Goal: Task Accomplishment & Management: Manage account settings

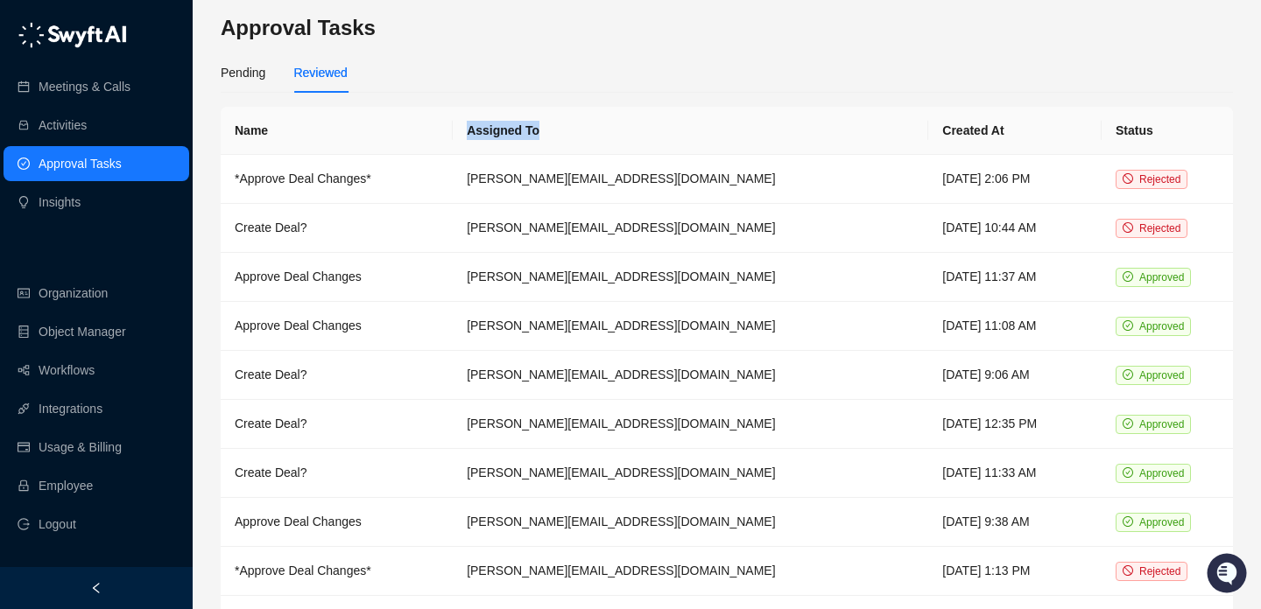
click at [638, 121] on th "Assigned To" at bounding box center [690, 131] width 475 height 48
click at [109, 87] on link "Meetings & Calls" at bounding box center [85, 86] width 92 height 35
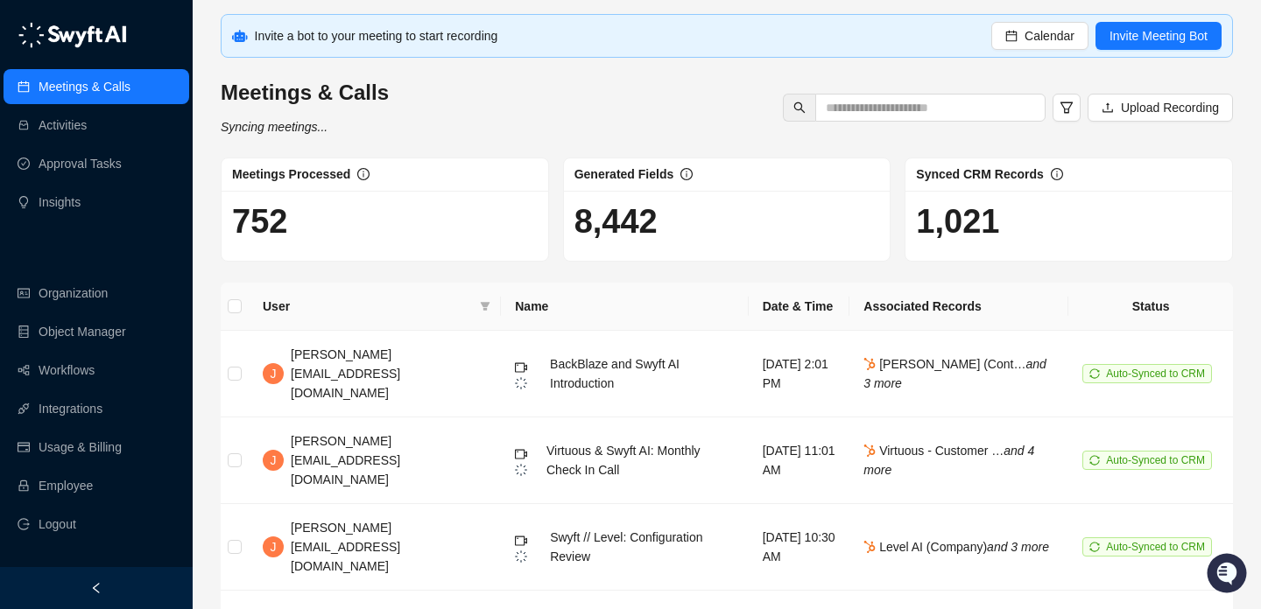
click at [629, 228] on h1 "8,442" at bounding box center [727, 221] width 306 height 40
click at [656, 236] on h1 "8,442" at bounding box center [727, 221] width 306 height 40
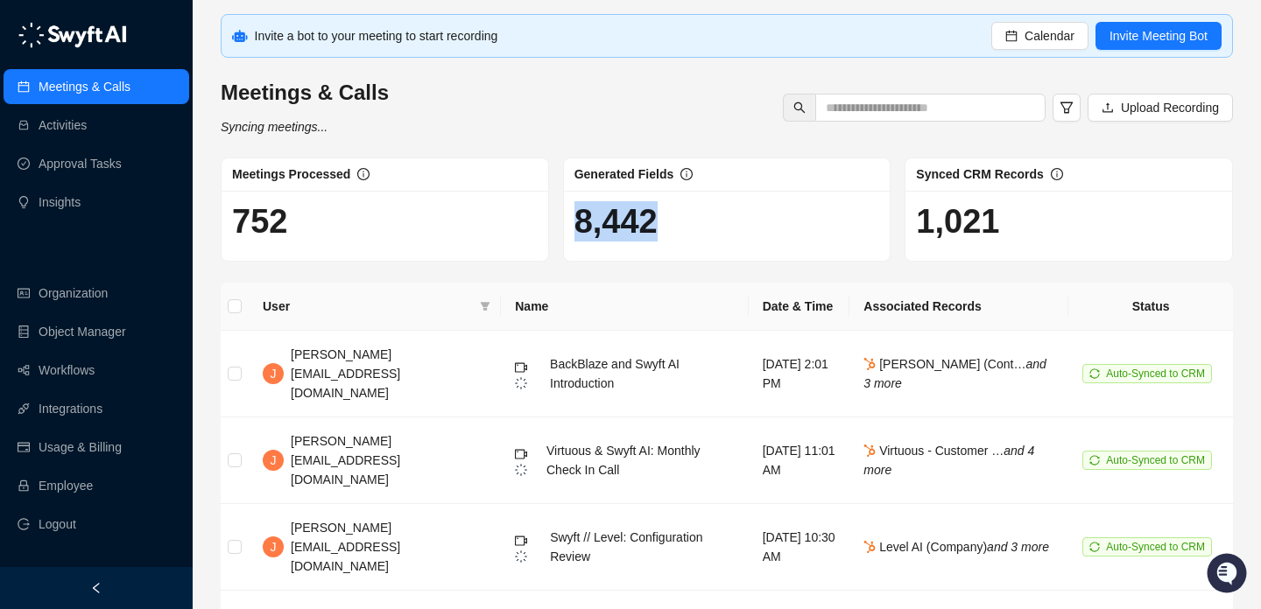
click at [656, 236] on h1 "8,442" at bounding box center [727, 221] width 306 height 40
click at [694, 239] on h1 "8,442" at bounding box center [727, 221] width 306 height 40
click at [640, 214] on h1 "8,442" at bounding box center [727, 221] width 306 height 40
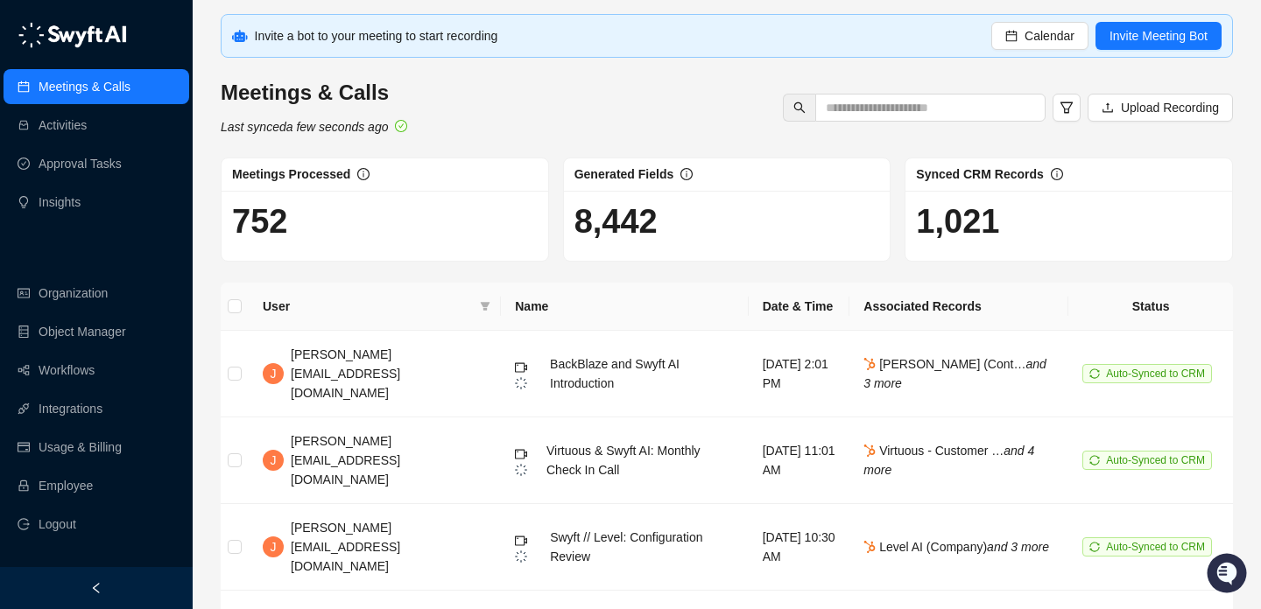
click at [642, 221] on h1 "8,442" at bounding box center [727, 221] width 306 height 40
drag, startPoint x: 642, startPoint y: 221, endPoint x: 647, endPoint y: 149, distance: 72.8
drag, startPoint x: 641, startPoint y: 182, endPoint x: 641, endPoint y: 227, distance: 44.6
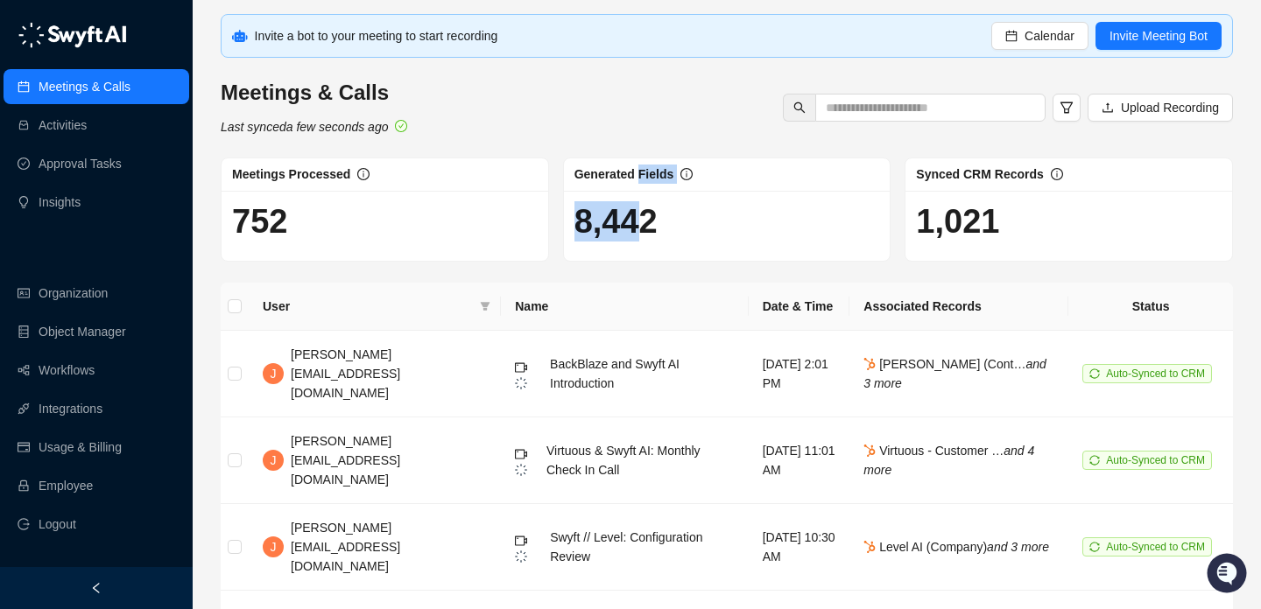
click at [641, 227] on div "Generated Fields 8,442" at bounding box center [727, 210] width 328 height 104
click at [641, 227] on h1 "8,442" at bounding box center [727, 221] width 306 height 40
drag, startPoint x: 641, startPoint y: 227, endPoint x: 641, endPoint y: 196, distance: 30.6
click at [641, 196] on div "8,442" at bounding box center [727, 226] width 327 height 70
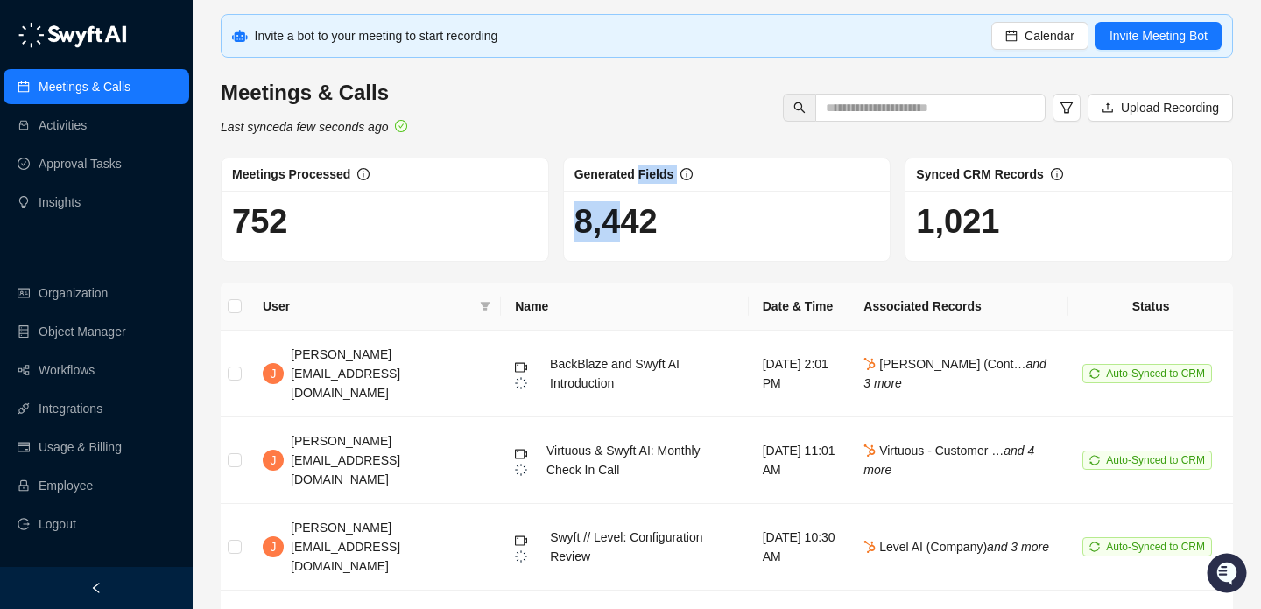
drag, startPoint x: 641, startPoint y: 179, endPoint x: 626, endPoint y: 230, distance: 52.9
click at [626, 230] on div "Generated Fields 8,442" at bounding box center [727, 210] width 328 height 104
click at [626, 230] on h1 "8,442" at bounding box center [727, 221] width 306 height 40
drag, startPoint x: 624, startPoint y: 230, endPoint x: 645, endPoint y: 173, distance: 60.7
click at [645, 173] on div "Generated Fields 8,442" at bounding box center [727, 210] width 328 height 104
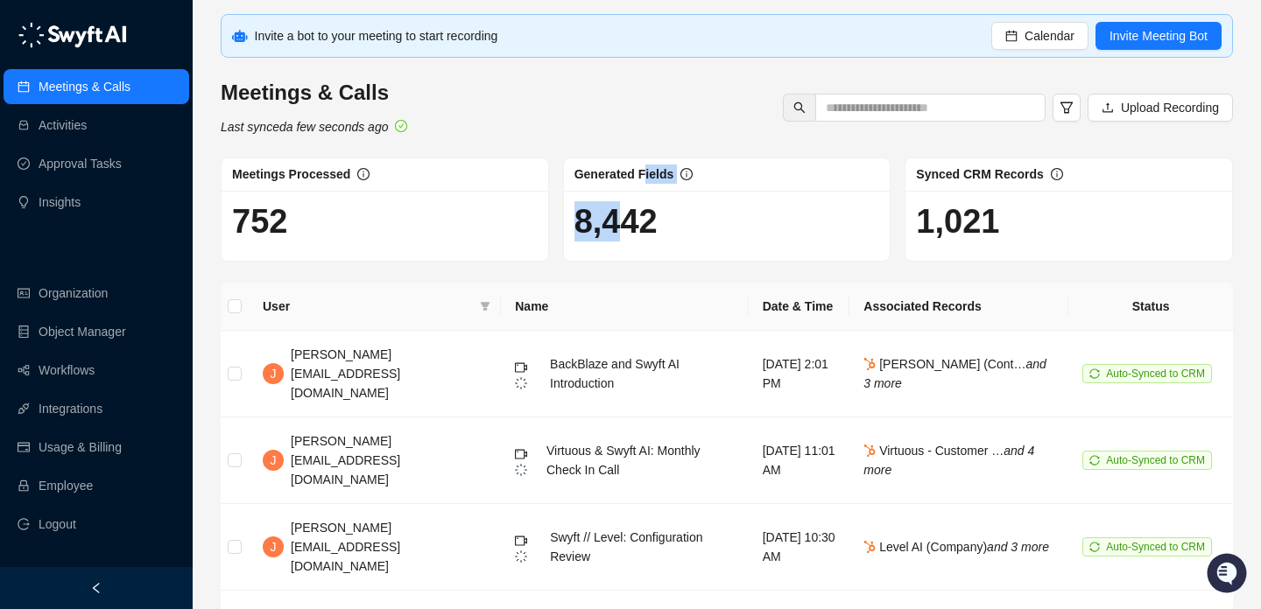
click at [645, 173] on span "Generated Fields" at bounding box center [624, 174] width 100 height 14
drag, startPoint x: 645, startPoint y: 169, endPoint x: 645, endPoint y: 252, distance: 83.2
click at [645, 252] on div "Generated Fields 8,442" at bounding box center [727, 210] width 328 height 104
click at [645, 252] on div "8,442" at bounding box center [727, 226] width 327 height 70
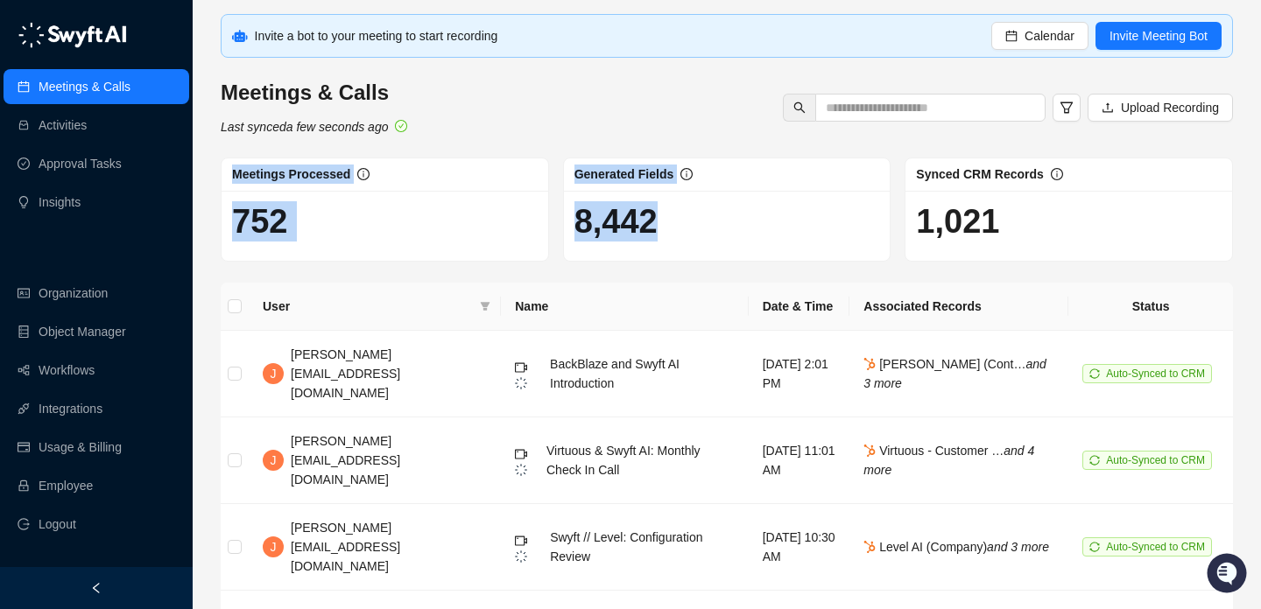
drag, startPoint x: 645, startPoint y: 252, endPoint x: 645, endPoint y: 137, distance: 115.6
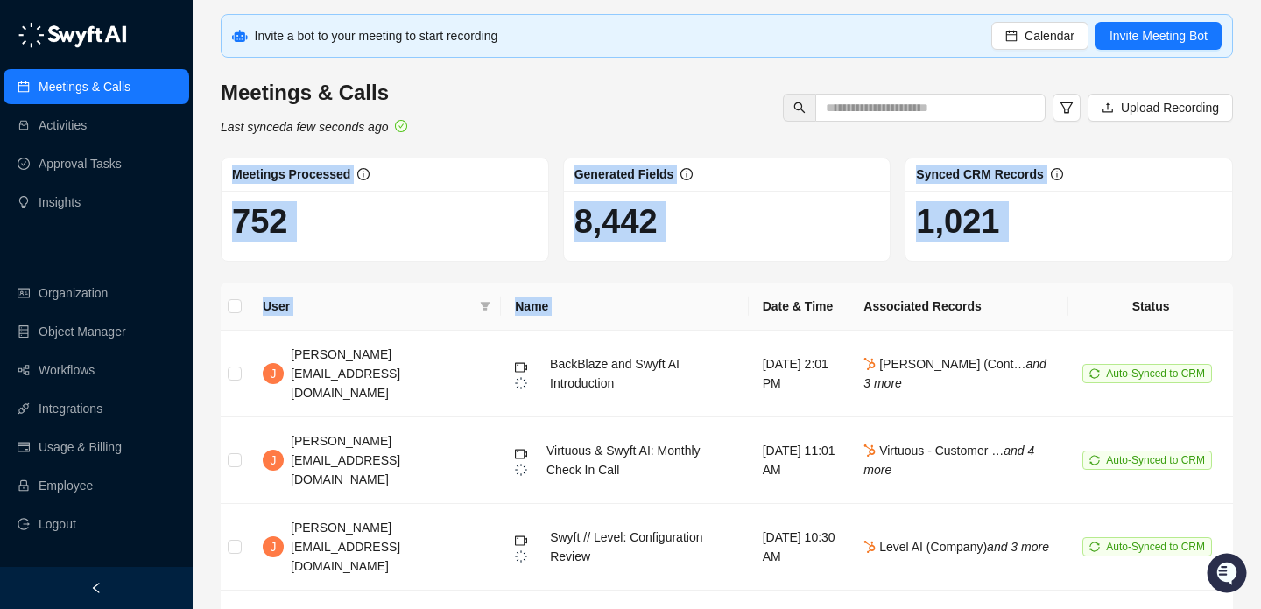
drag, startPoint x: 655, startPoint y: 213, endPoint x: 686, endPoint y: 298, distance: 90.6
click at [748, 298] on th "Date & Time" at bounding box center [799, 307] width 102 height 48
drag, startPoint x: 686, startPoint y: 298, endPoint x: 655, endPoint y: 172, distance: 129.1
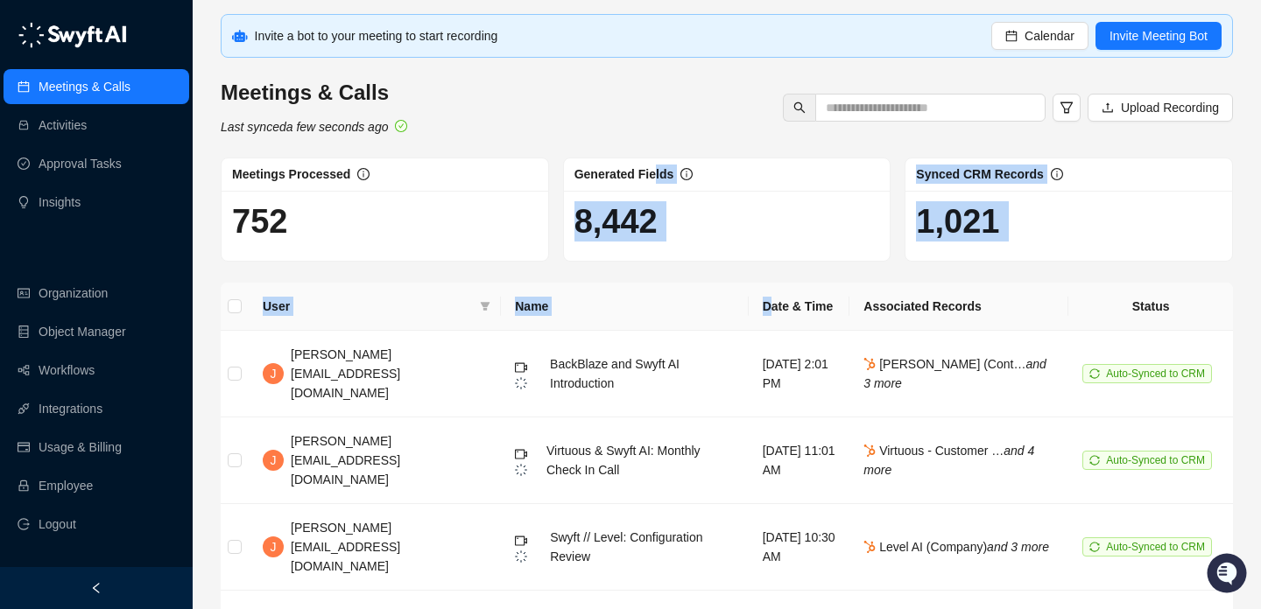
click at [655, 172] on span "Generated Fields" at bounding box center [624, 174] width 100 height 14
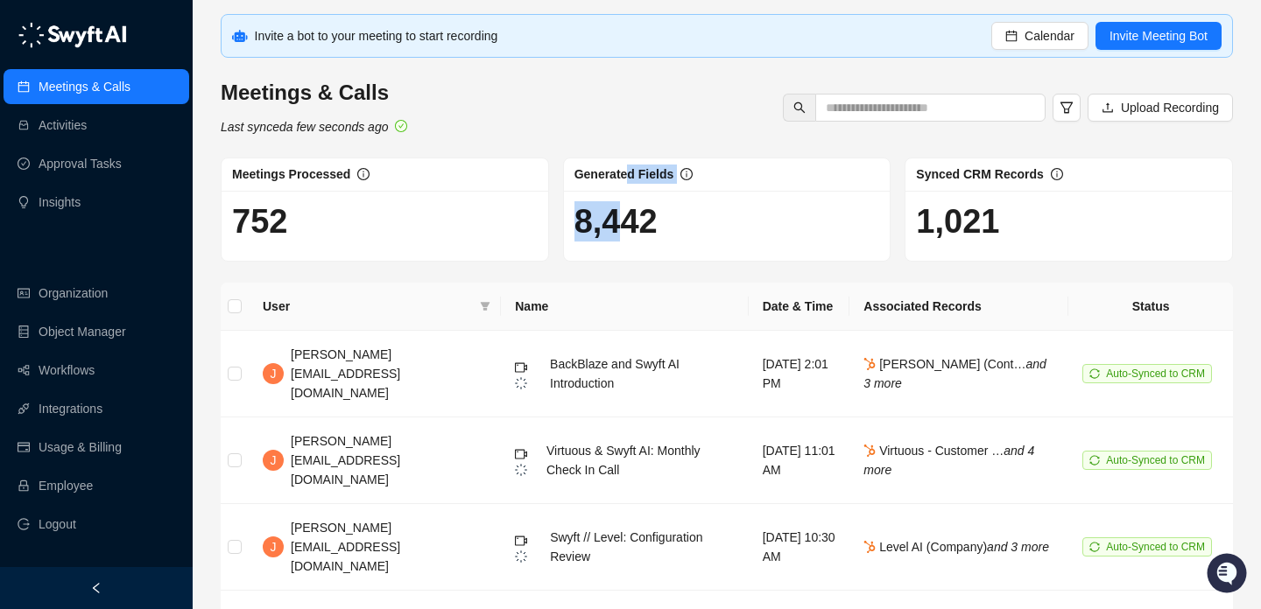
drag, startPoint x: 625, startPoint y: 176, endPoint x: 623, endPoint y: 228, distance: 52.6
click at [624, 229] on div "Generated Fields 8,442" at bounding box center [727, 210] width 328 height 104
click at [623, 228] on h1 "8,442" at bounding box center [727, 221] width 306 height 40
drag, startPoint x: 623, startPoint y: 228, endPoint x: 625, endPoint y: 182, distance: 46.4
click at [625, 182] on div "Generated Fields 8,442" at bounding box center [727, 210] width 328 height 104
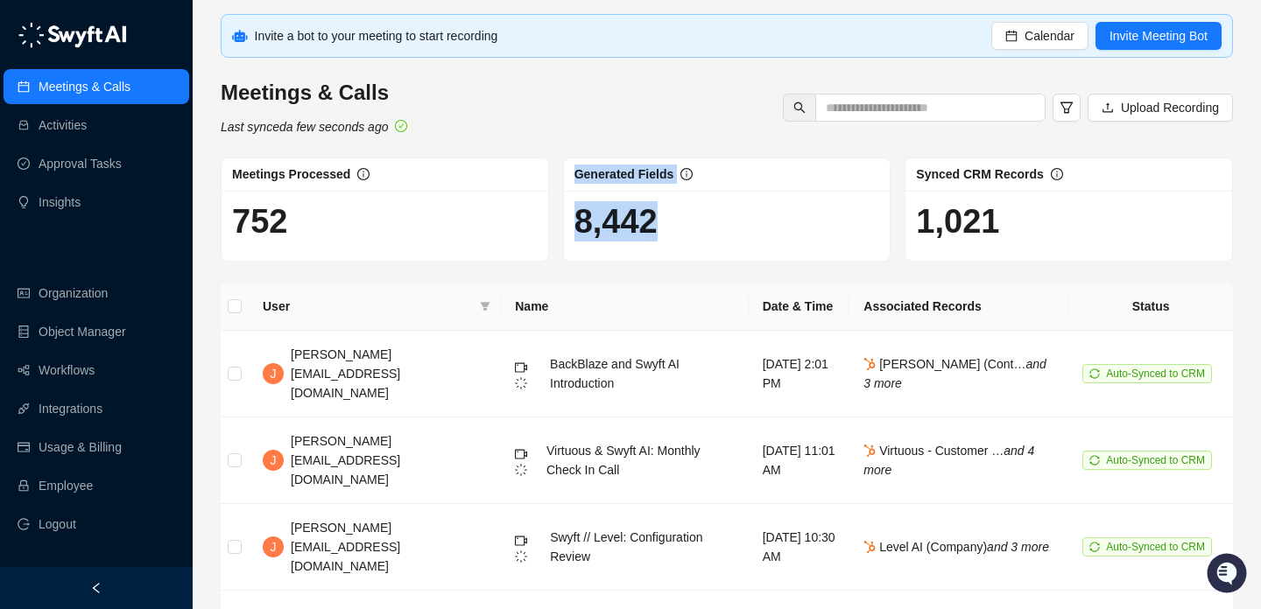
click at [625, 182] on div "Generated Fields" at bounding box center [624, 174] width 100 height 19
click at [95, 366] on link "Workflows" at bounding box center [67, 370] width 56 height 35
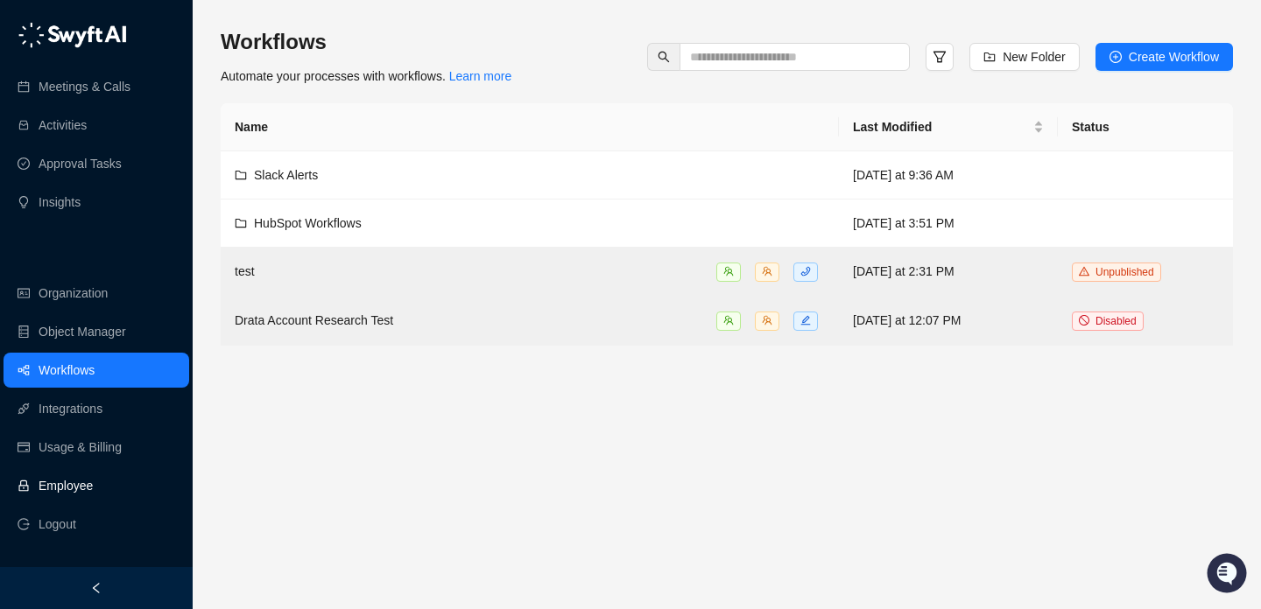
click at [93, 485] on link "Employee" at bounding box center [66, 485] width 54 height 35
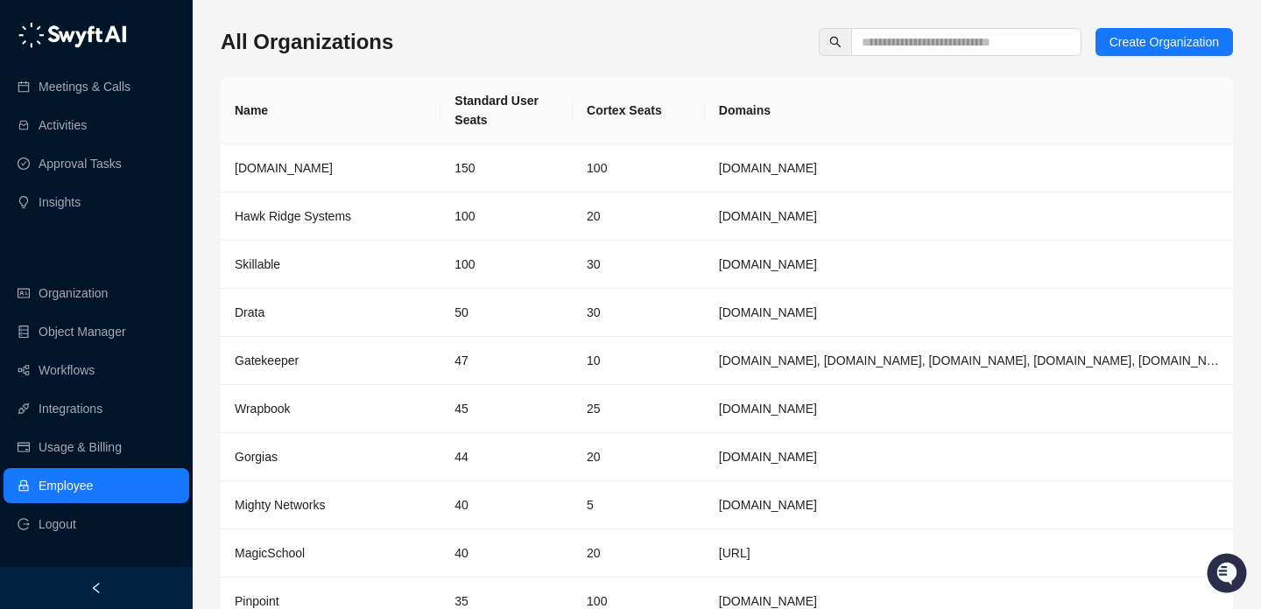
click at [632, 108] on th "Cortex Seats" at bounding box center [639, 110] width 132 height 67
click at [645, 116] on th "Cortex Seats" at bounding box center [639, 110] width 132 height 67
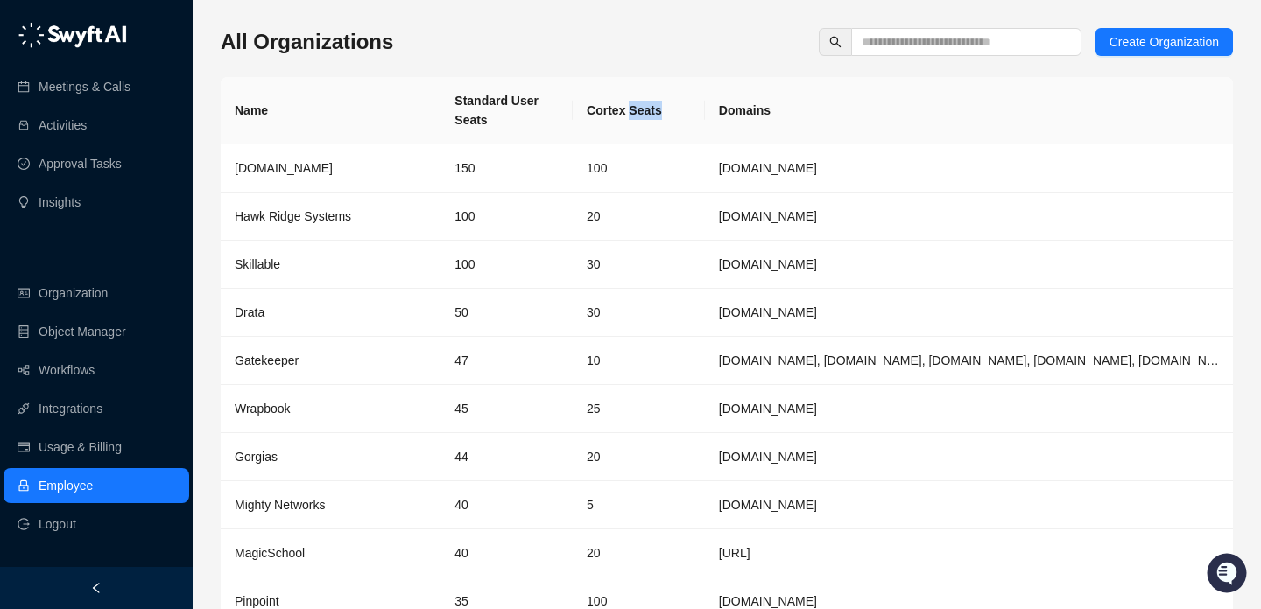
click at [645, 116] on th "Cortex Seats" at bounding box center [639, 110] width 132 height 67
click at [647, 116] on th "Cortex Seats" at bounding box center [639, 110] width 132 height 67
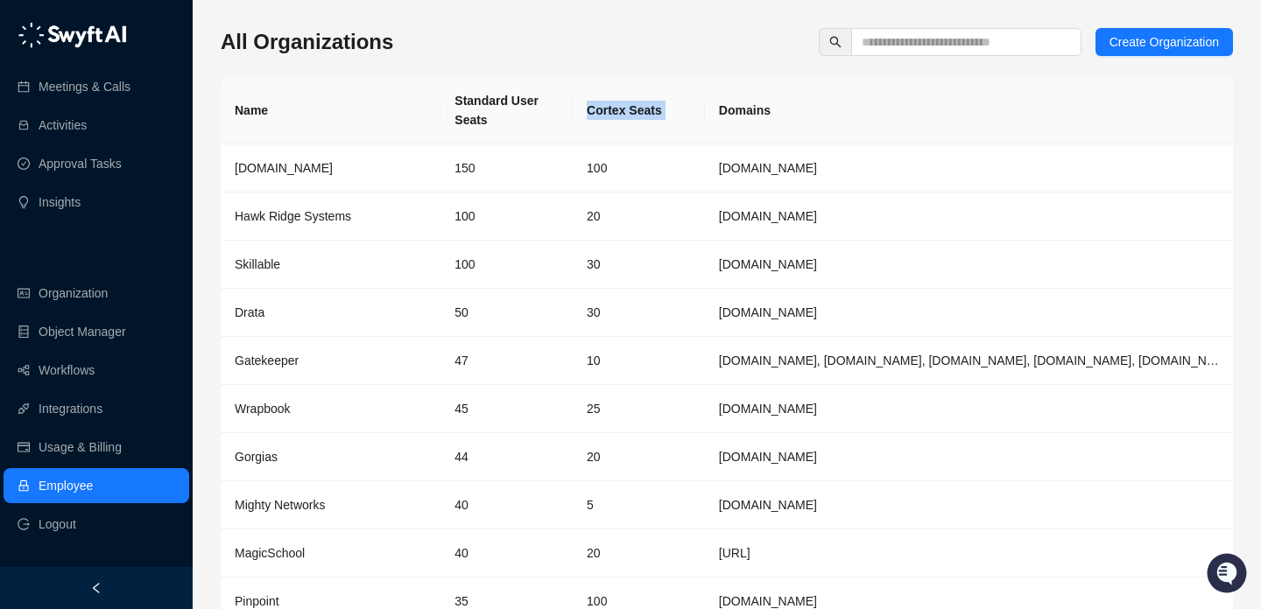
click at [623, 116] on th "Cortex Seats" at bounding box center [639, 110] width 132 height 67
click at [621, 116] on th "Cortex Seats" at bounding box center [639, 110] width 132 height 67
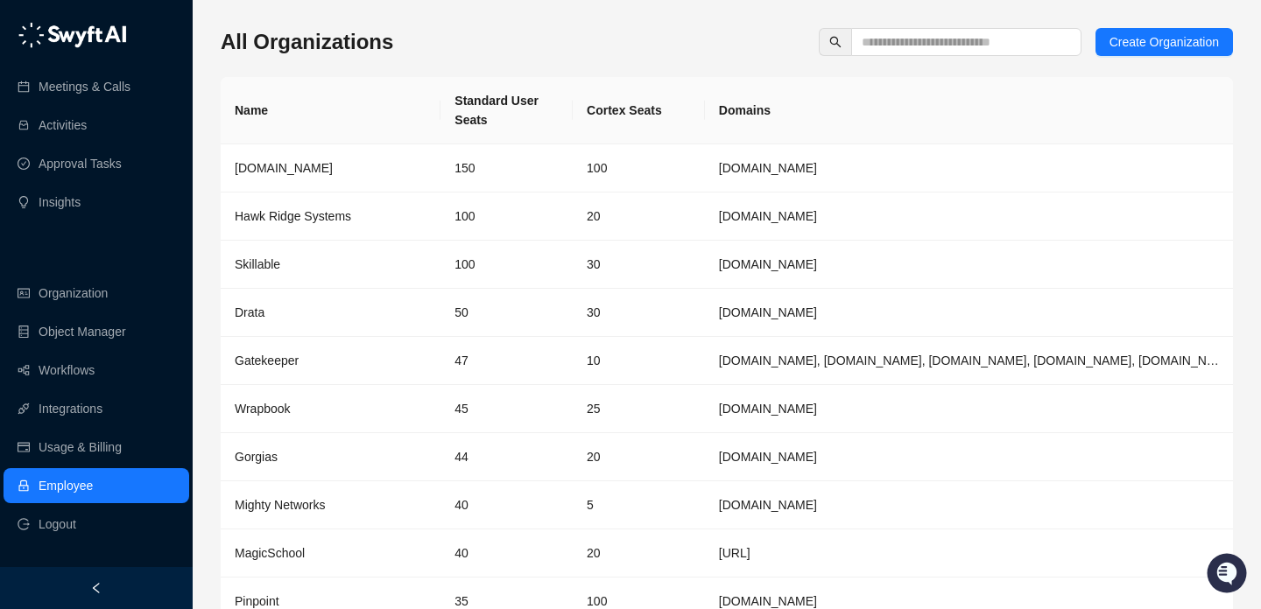
click at [626, 124] on th "Cortex Seats" at bounding box center [639, 110] width 132 height 67
click at [867, 40] on input "text" at bounding box center [958, 41] width 195 height 19
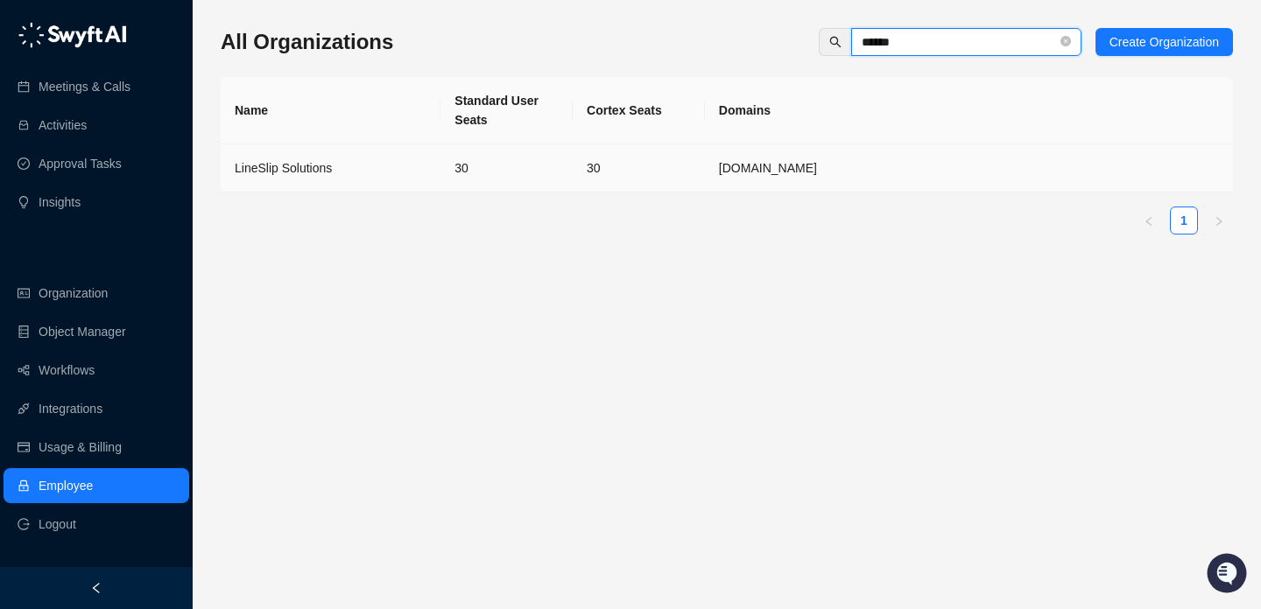
type input "******"
click at [599, 145] on td "30" at bounding box center [639, 168] width 132 height 48
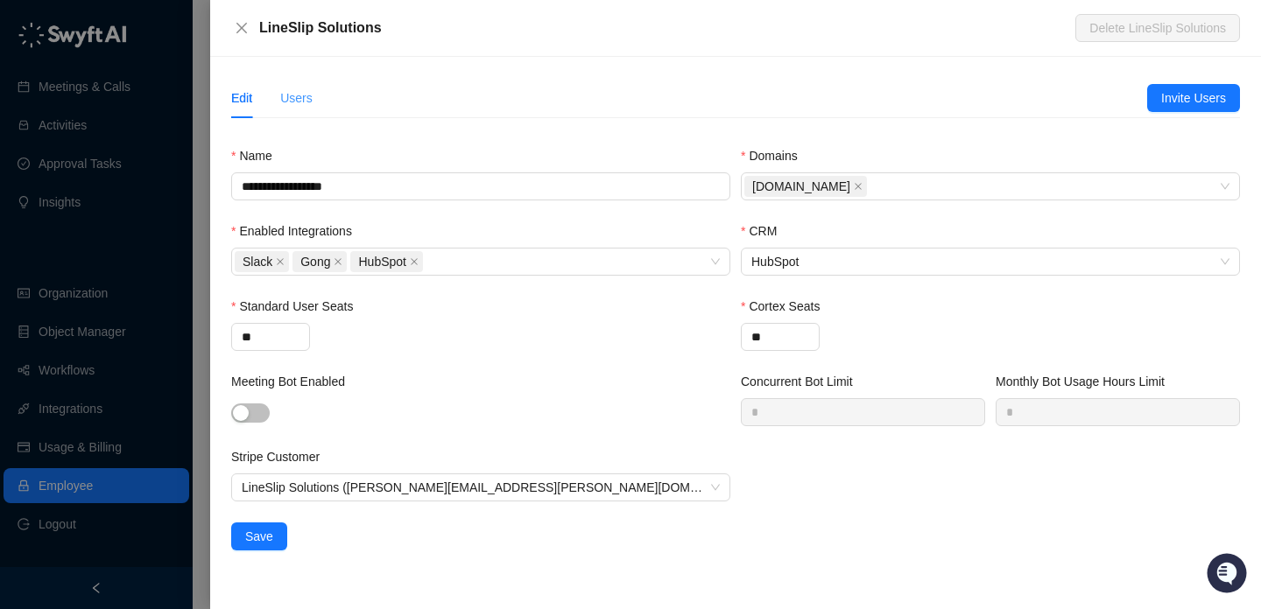
click at [286, 112] on div "Users" at bounding box center [296, 98] width 32 height 40
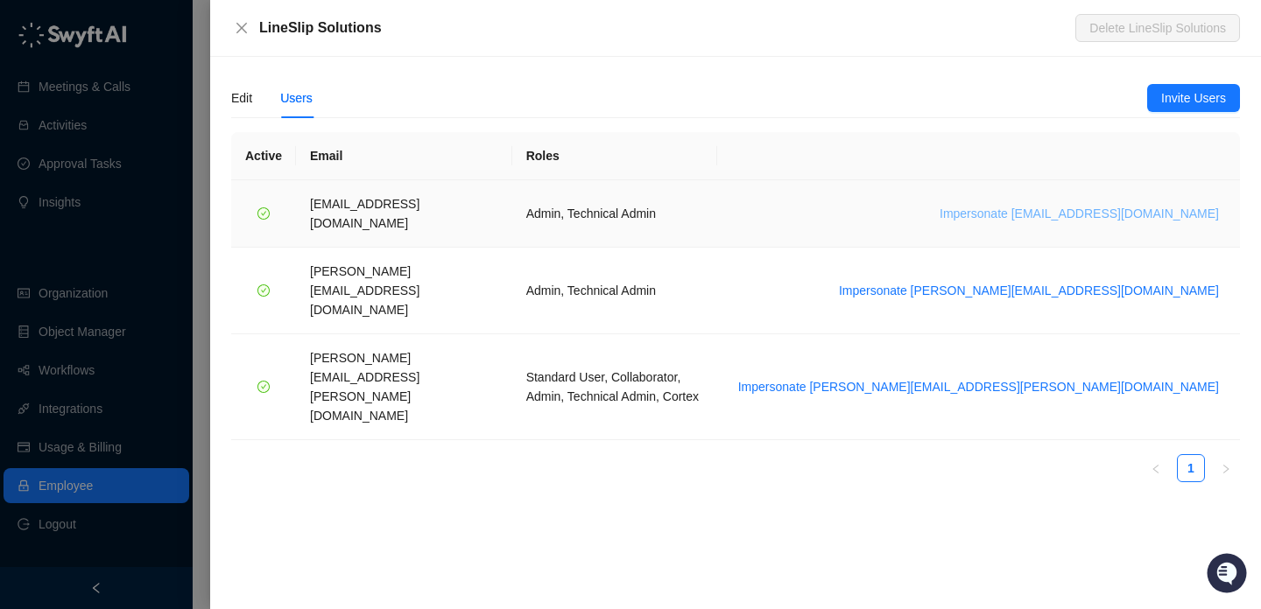
click at [1006, 204] on span "Impersonate [EMAIL_ADDRESS][DOMAIN_NAME]" at bounding box center [1078, 213] width 279 height 19
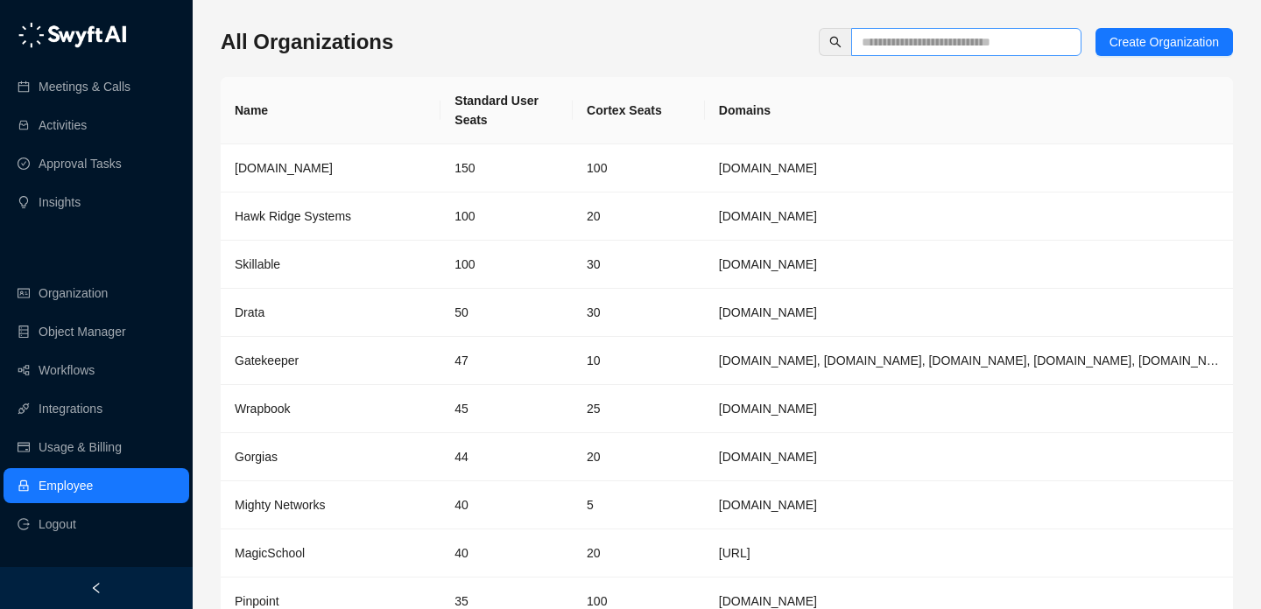
click at [969, 55] on span at bounding box center [966, 42] width 230 height 28
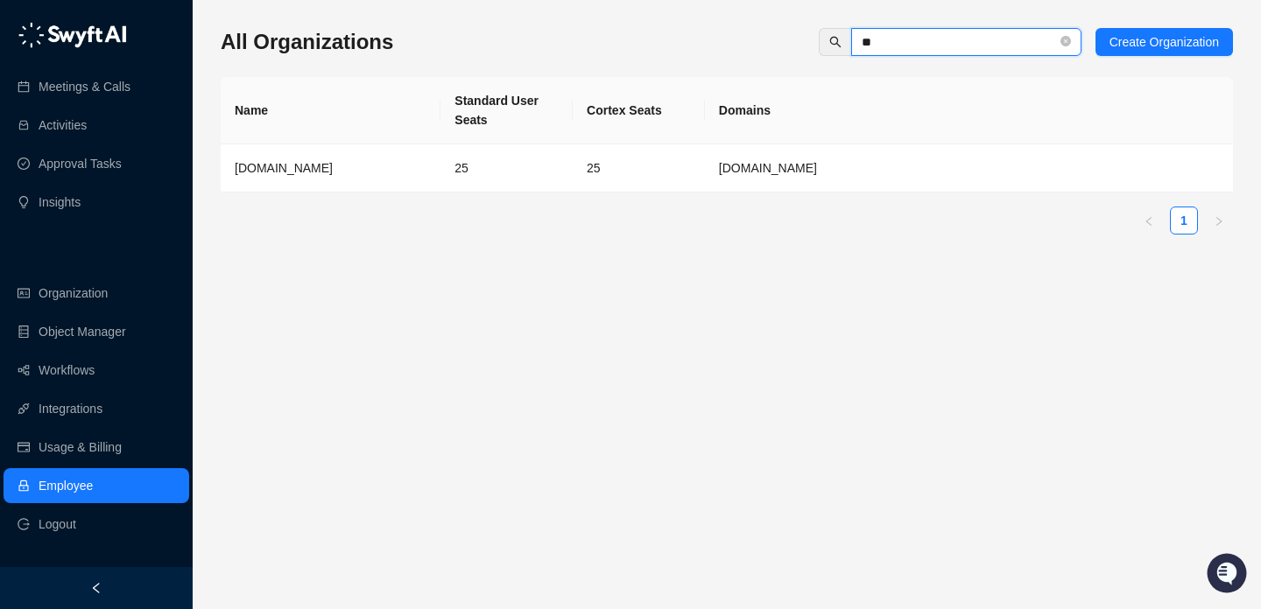
type input "*"
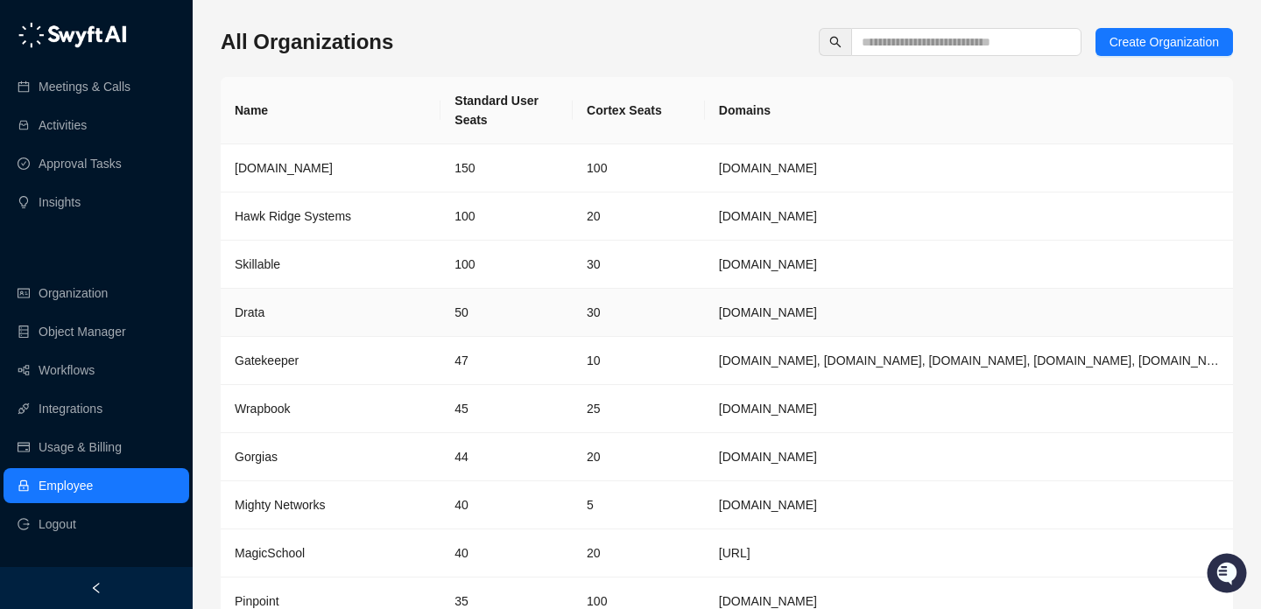
click at [442, 311] on td "50" at bounding box center [506, 313] width 132 height 48
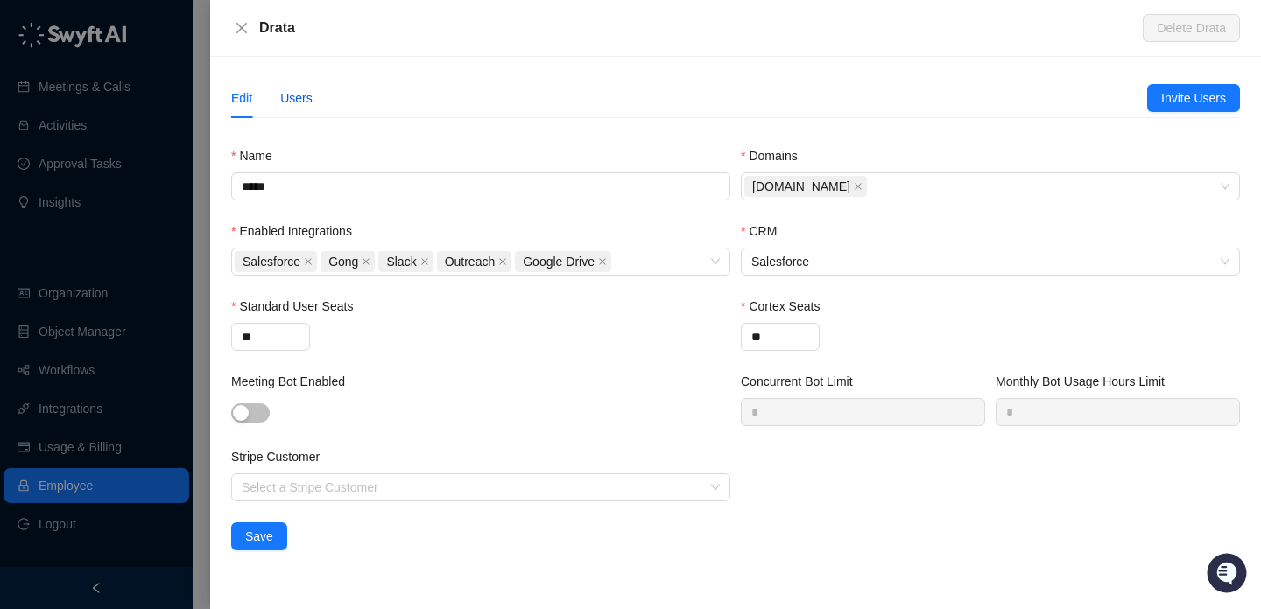
click at [313, 104] on div "Users" at bounding box center [296, 97] width 32 height 19
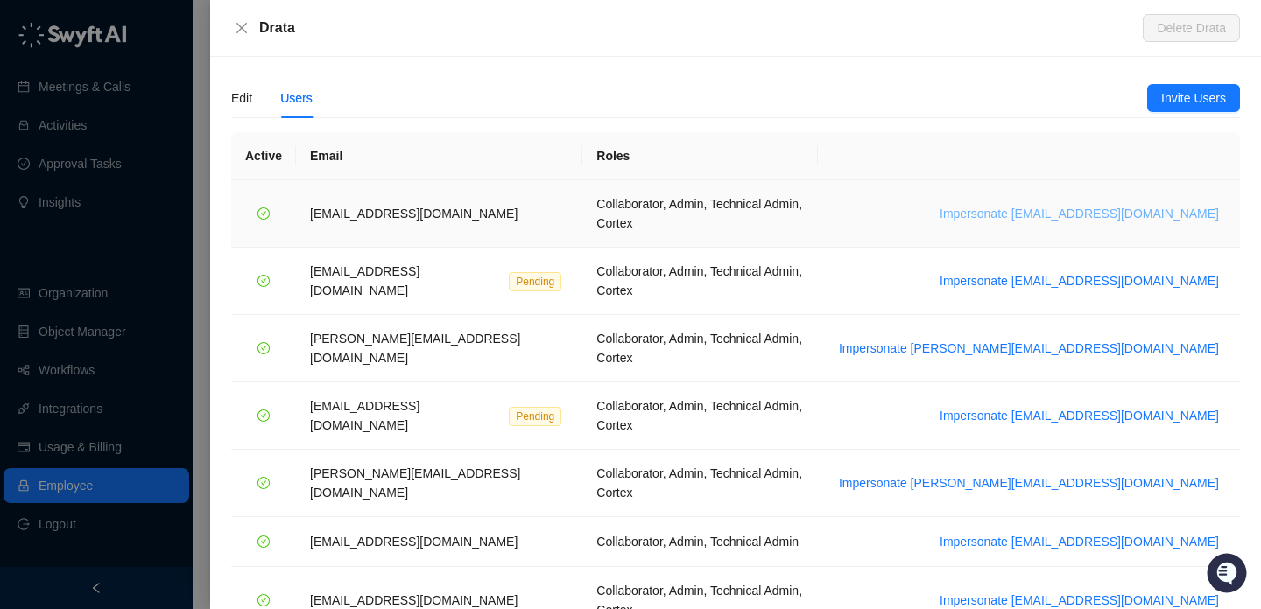
click at [1079, 208] on span "Impersonate bradchrisakis@drata.com" at bounding box center [1078, 213] width 279 height 19
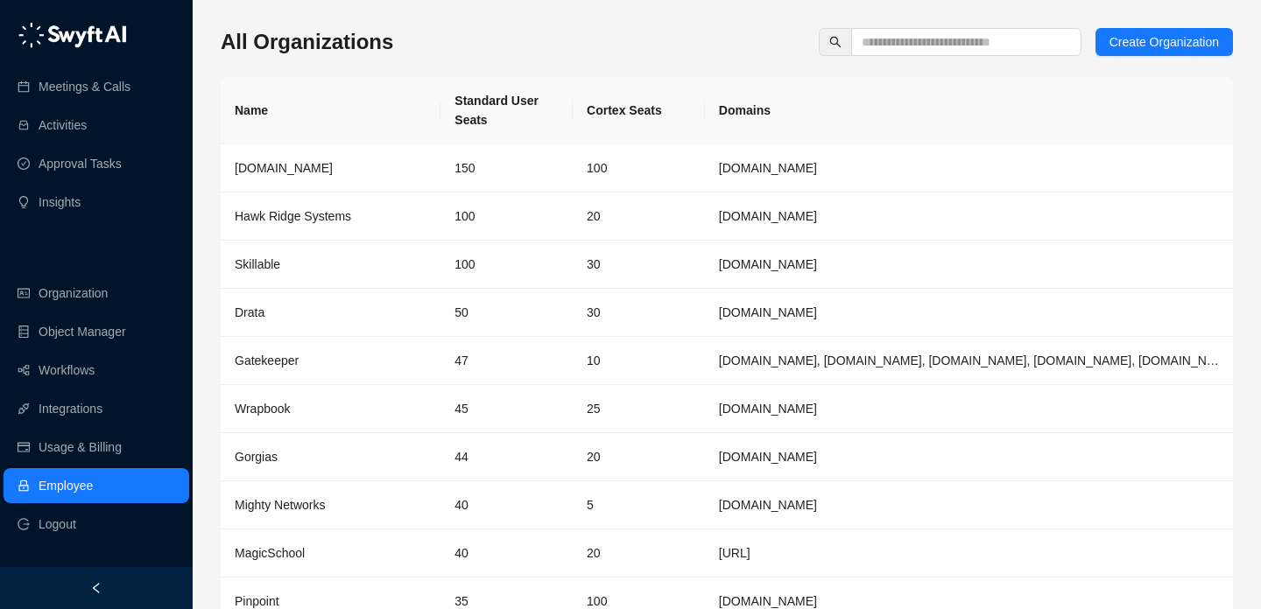
click at [908, 59] on div "All Organizations Create Organization Name Standard User Seats Cortex Seats Dom…" at bounding box center [727, 355] width 1012 height 654
click at [913, 48] on input "text" at bounding box center [958, 41] width 195 height 19
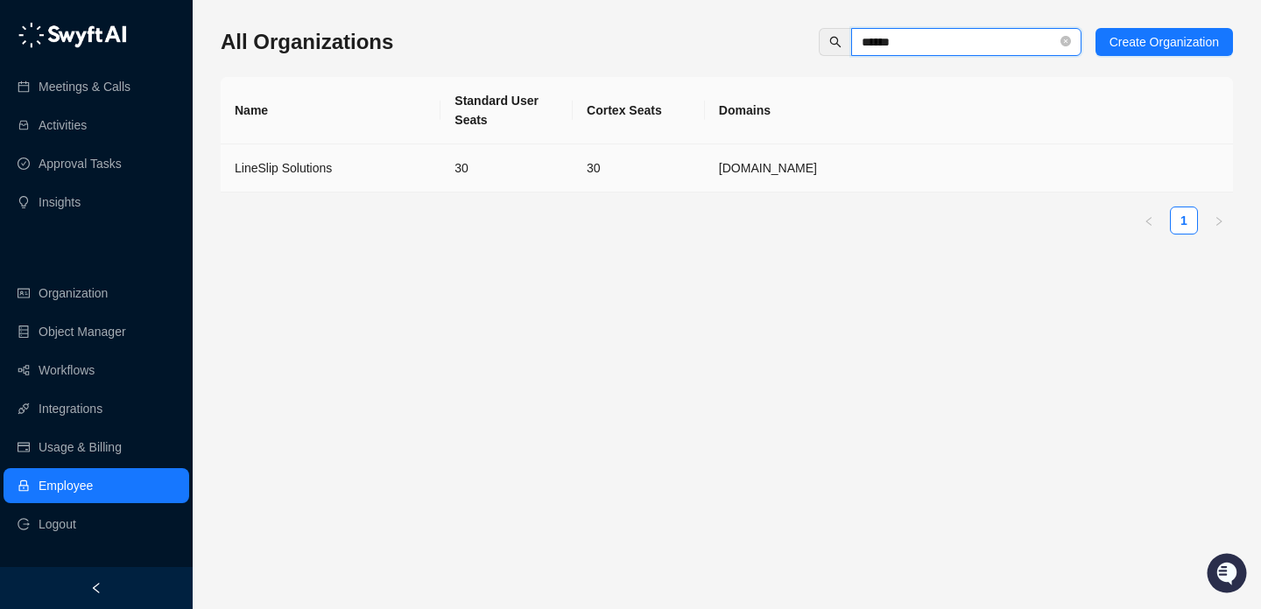
type input "******"
click at [603, 165] on td "30" at bounding box center [639, 168] width 132 height 48
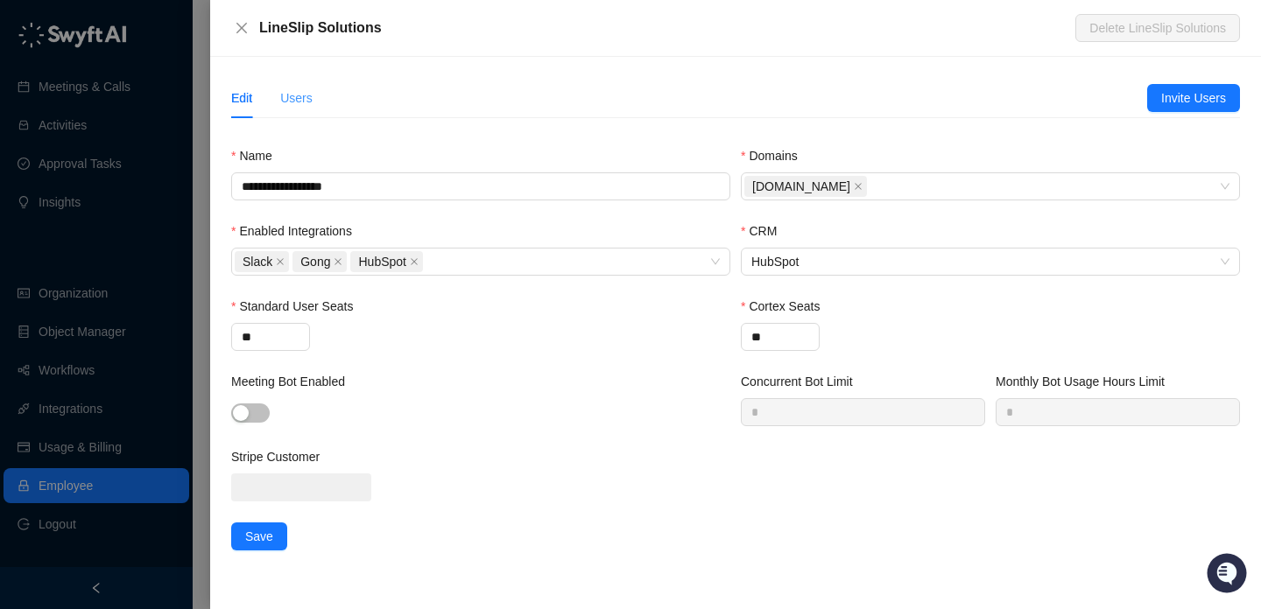
click at [298, 111] on div "Users" at bounding box center [296, 98] width 32 height 40
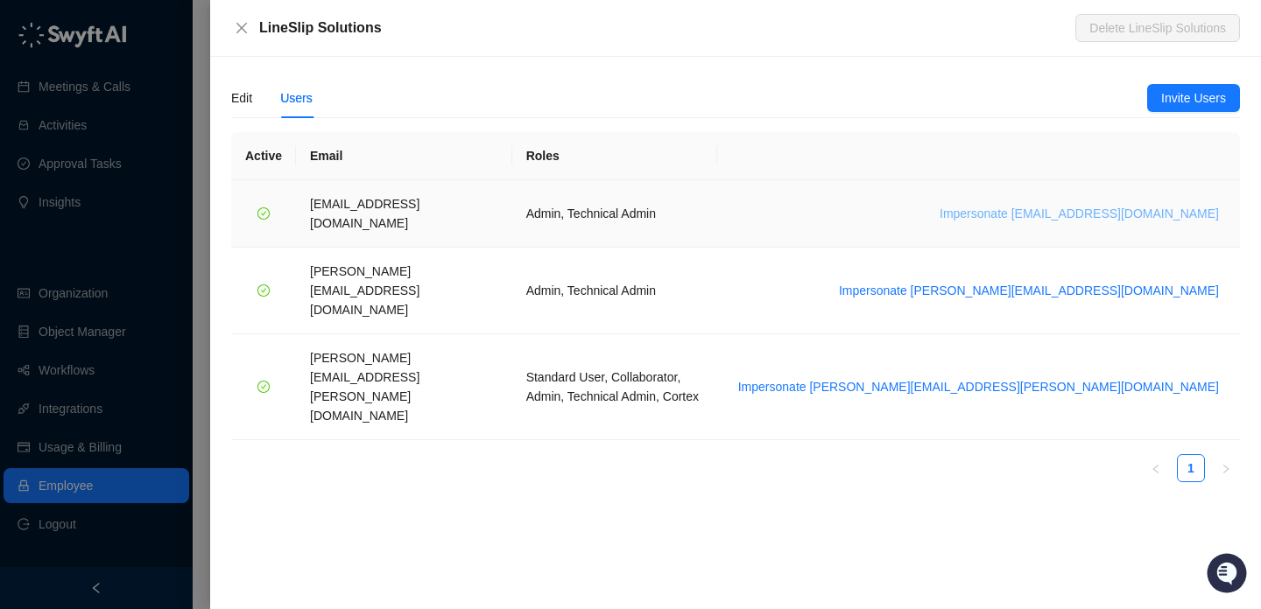
click at [1085, 207] on span "Impersonate [EMAIL_ADDRESS][DOMAIN_NAME]" at bounding box center [1078, 213] width 279 height 19
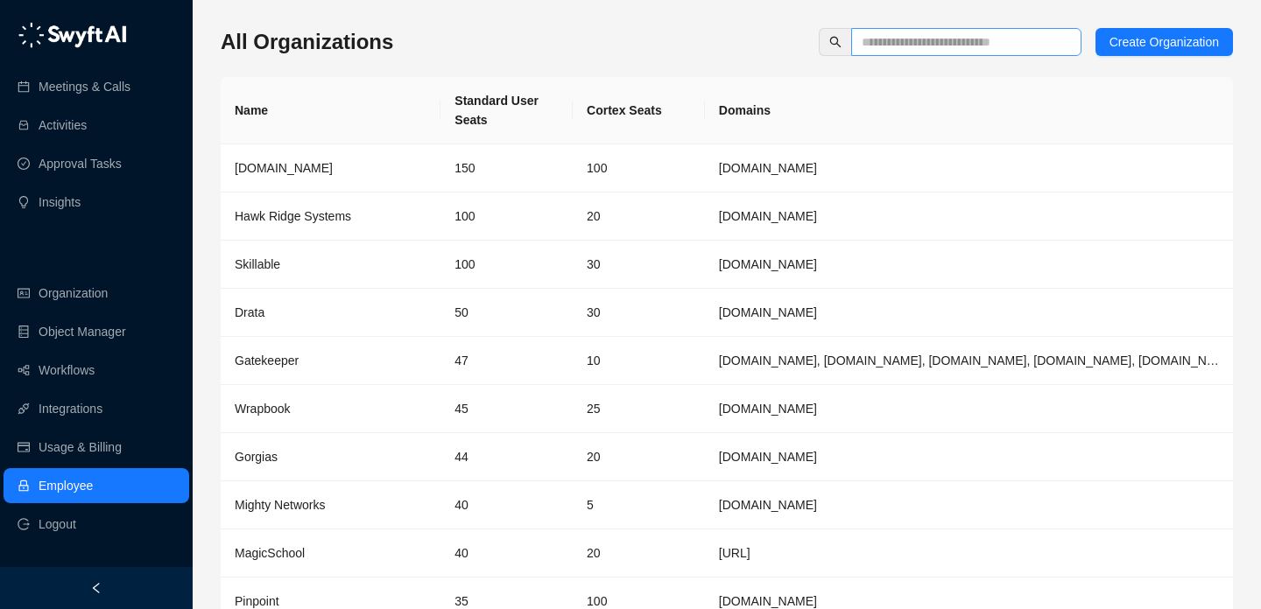
click at [915, 53] on span at bounding box center [966, 42] width 230 height 28
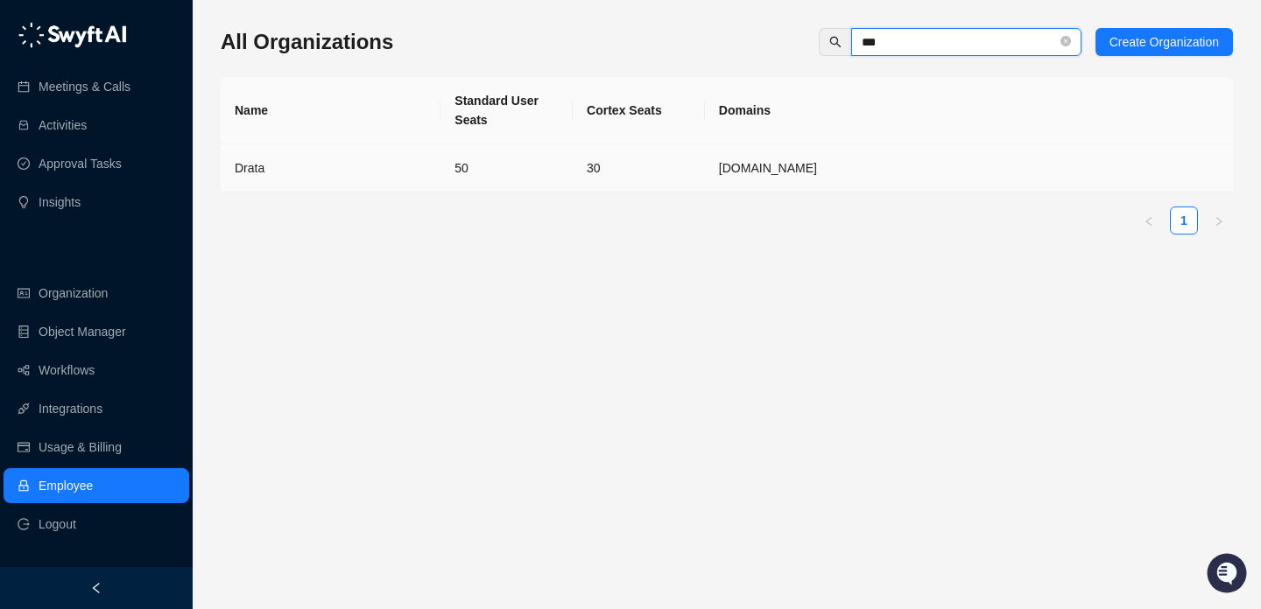
type input "***"
click at [464, 177] on td "50" at bounding box center [506, 168] width 132 height 48
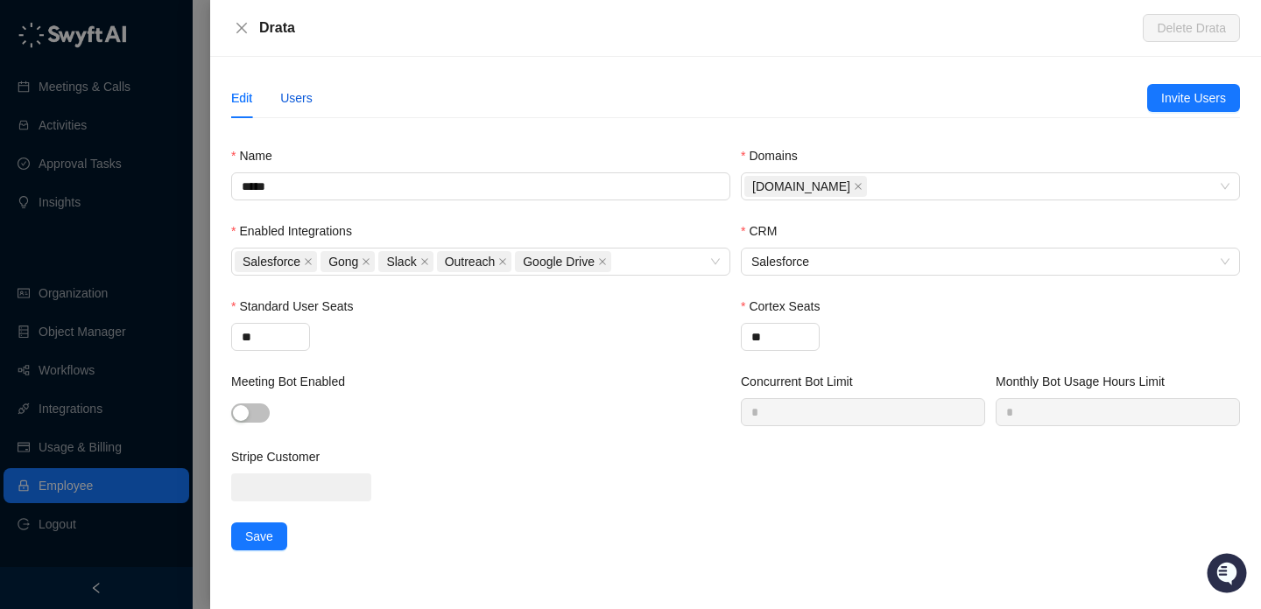
click at [296, 105] on div "Users" at bounding box center [296, 97] width 32 height 19
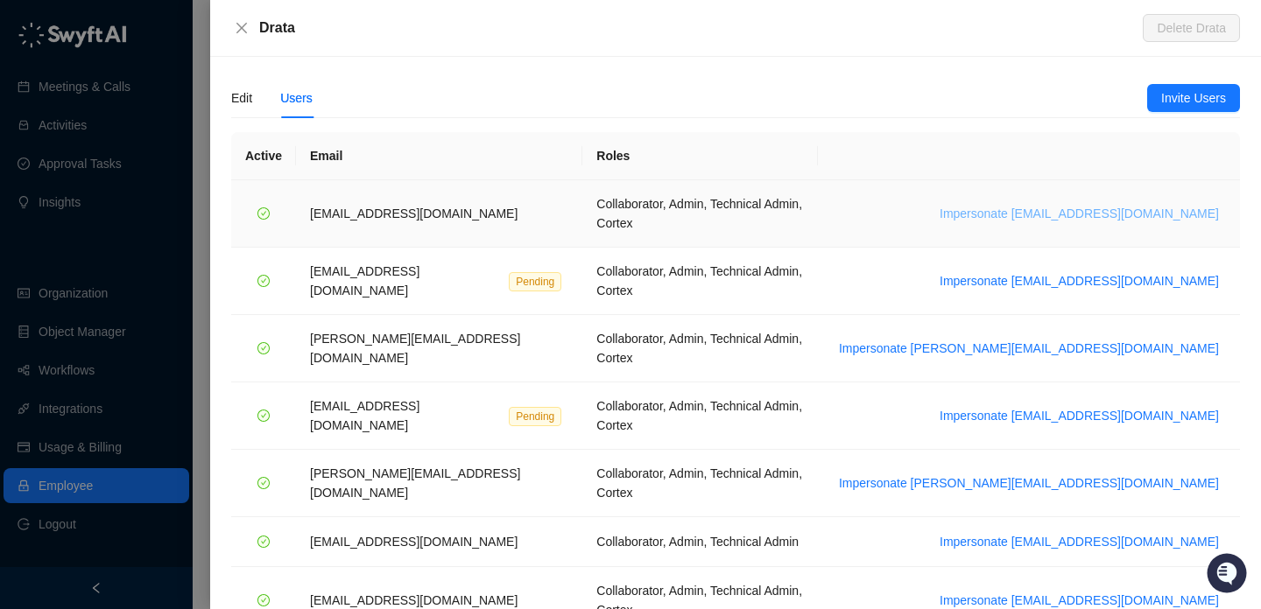
click at [1053, 204] on span "Impersonate bradchrisakis@drata.com" at bounding box center [1078, 213] width 279 height 19
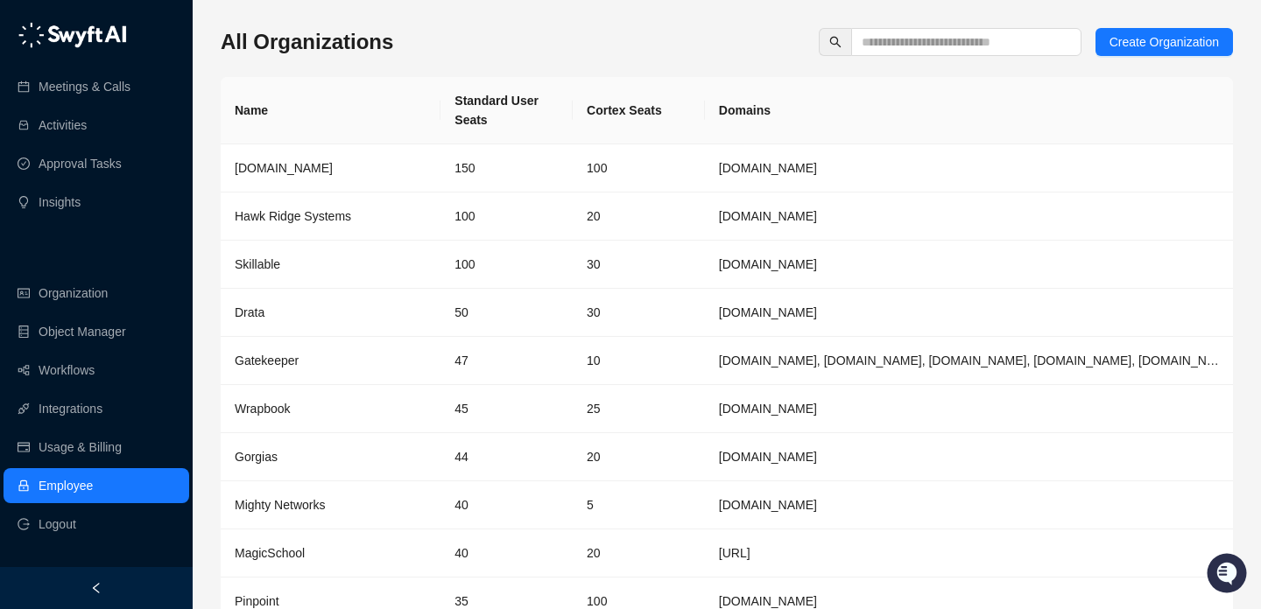
click at [913, 25] on div "All Organizations Create Organization Name Standard User Seats Cortex Seats Dom…" at bounding box center [727, 348] width 1012 height 668
click at [926, 50] on input "text" at bounding box center [958, 41] width 195 height 19
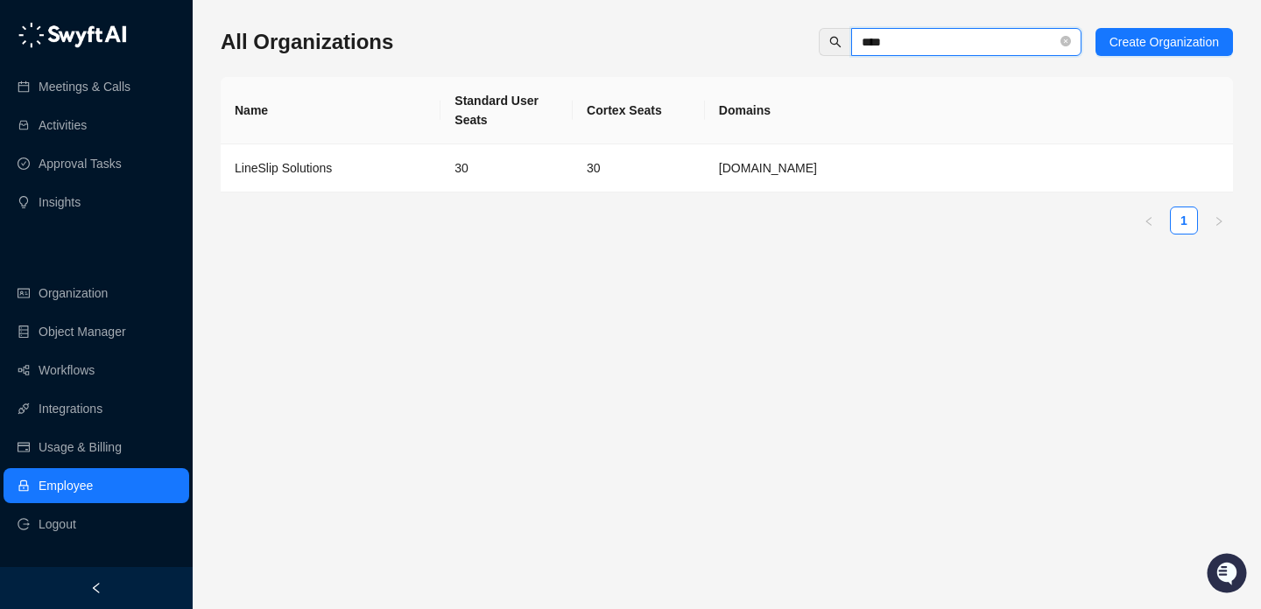
type input "****"
click at [601, 156] on td "30" at bounding box center [639, 168] width 132 height 48
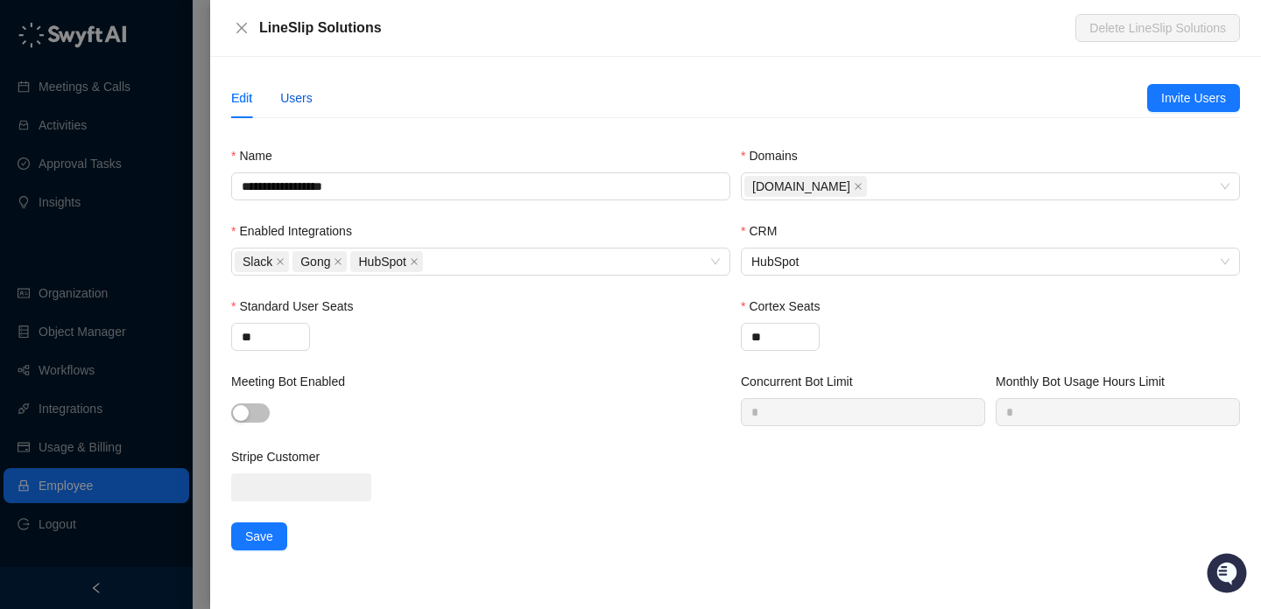
click at [294, 101] on div "Users" at bounding box center [296, 97] width 32 height 19
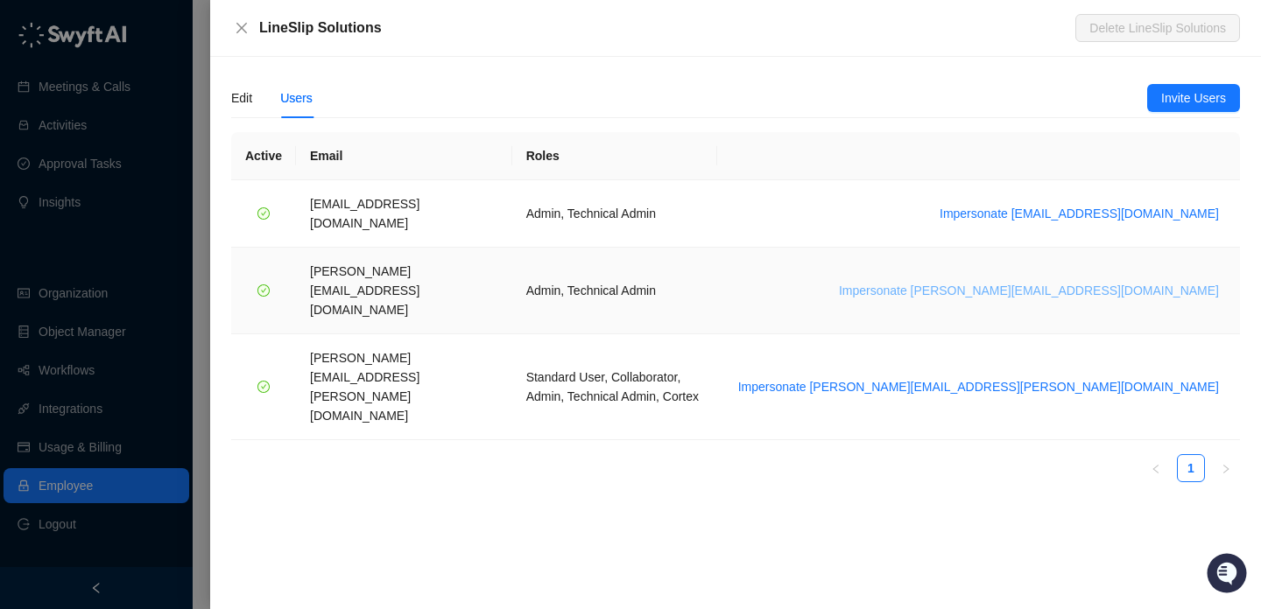
click at [1036, 281] on span "Impersonate [PERSON_NAME][EMAIL_ADDRESS][DOMAIN_NAME]" at bounding box center [1029, 290] width 380 height 19
